Goal: Navigation & Orientation: Find specific page/section

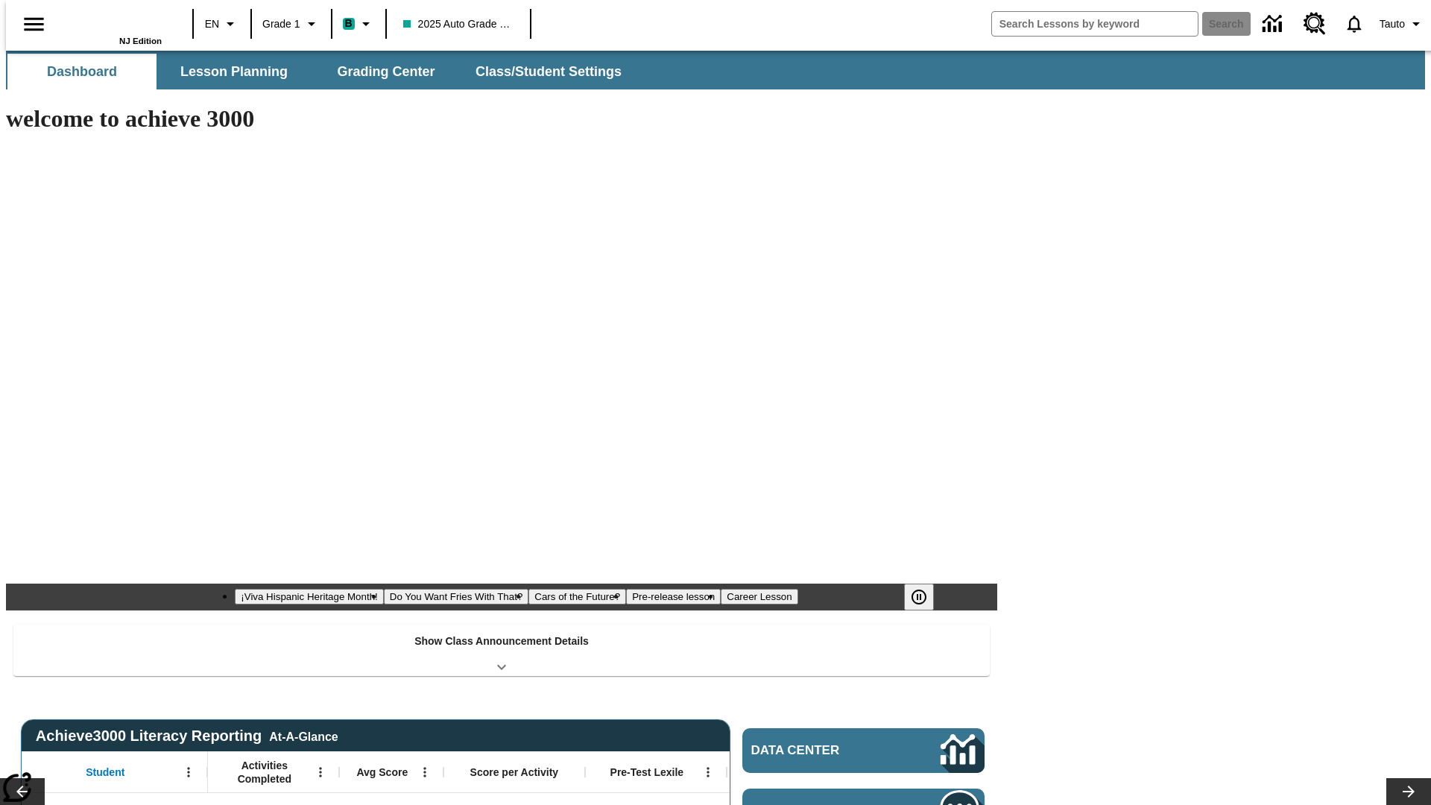
type input "-1"
click at [228, 72] on button "Lesson Planning" at bounding box center [234, 72] width 149 height 36
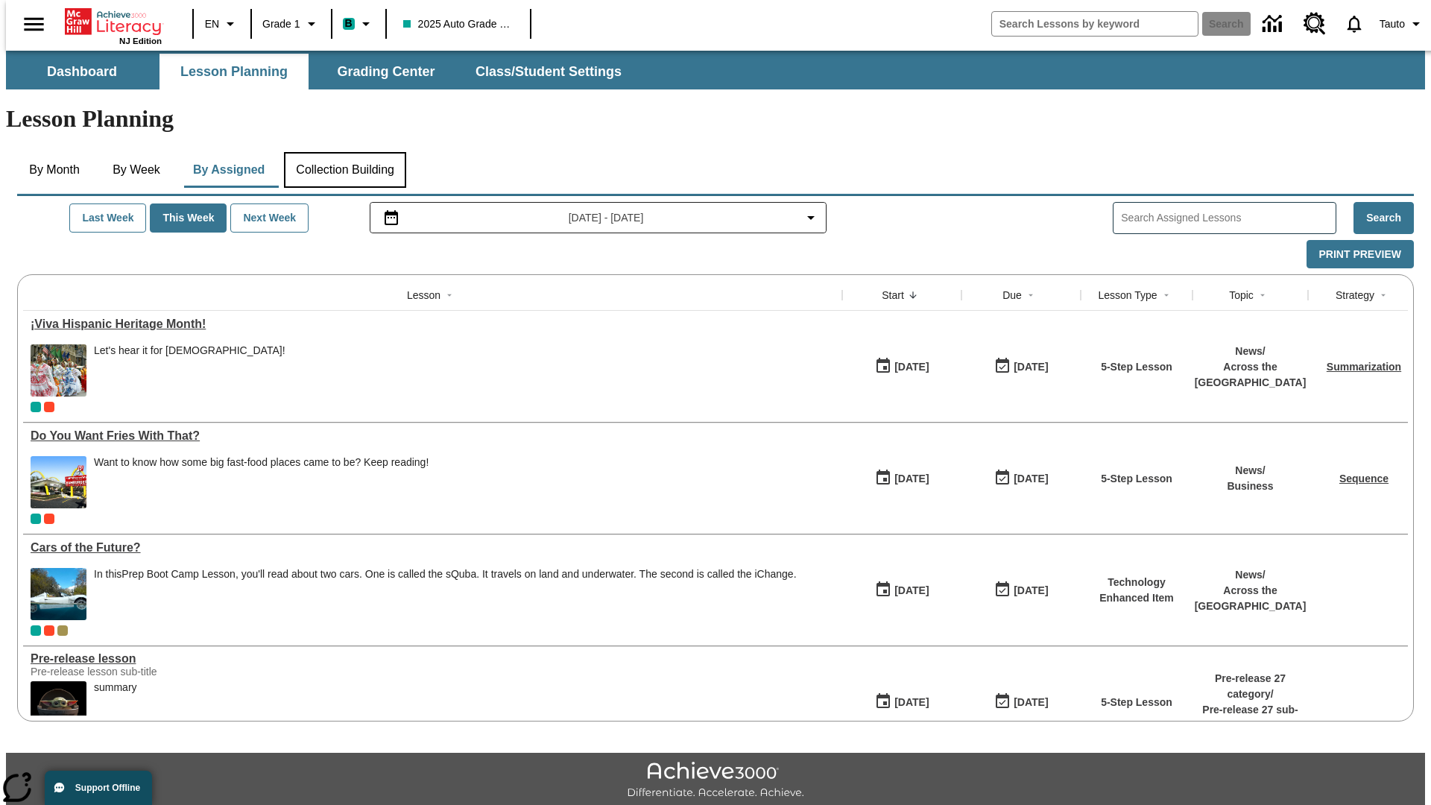
click at [344, 152] on button "Collection Building" at bounding box center [345, 170] width 122 height 36
